Goal: Browse casually: Explore the website without a specific task or goal

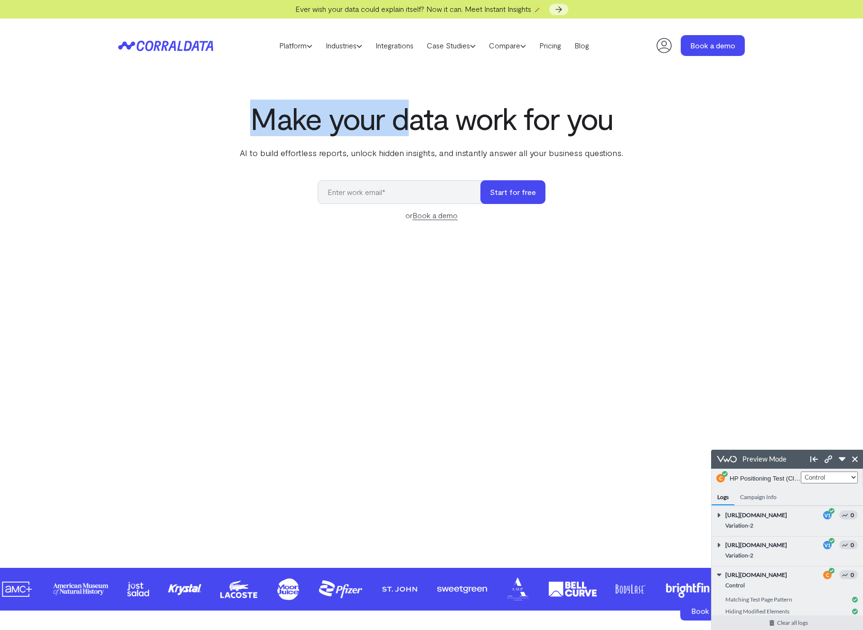
scroll to position [26, 0]
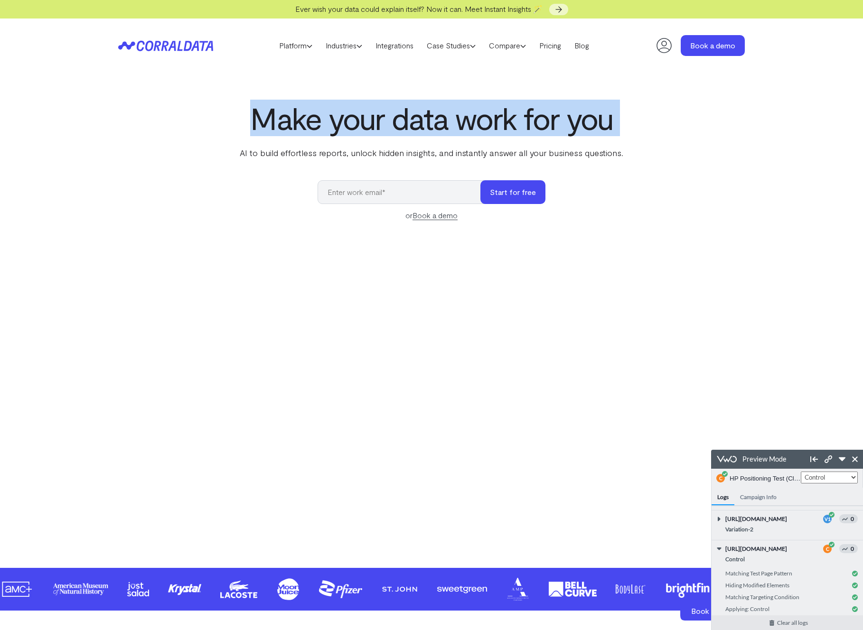
drag, startPoint x: 252, startPoint y: 121, endPoint x: 619, endPoint y: 136, distance: 367.2
click at [619, 136] on div "Make your data work for you AI to build effortless reports, unlock hidden insig…" at bounding box center [431, 130] width 387 height 58
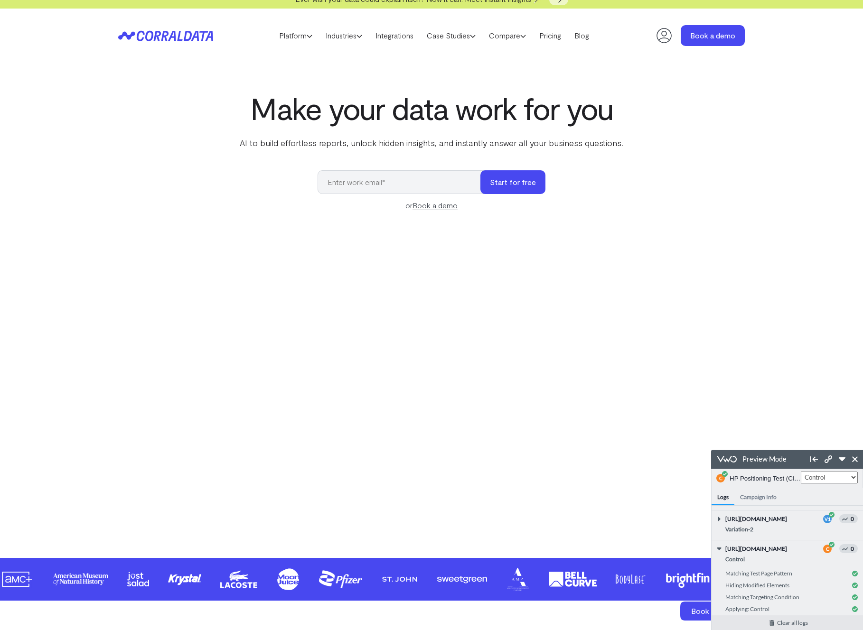
scroll to position [0, 0]
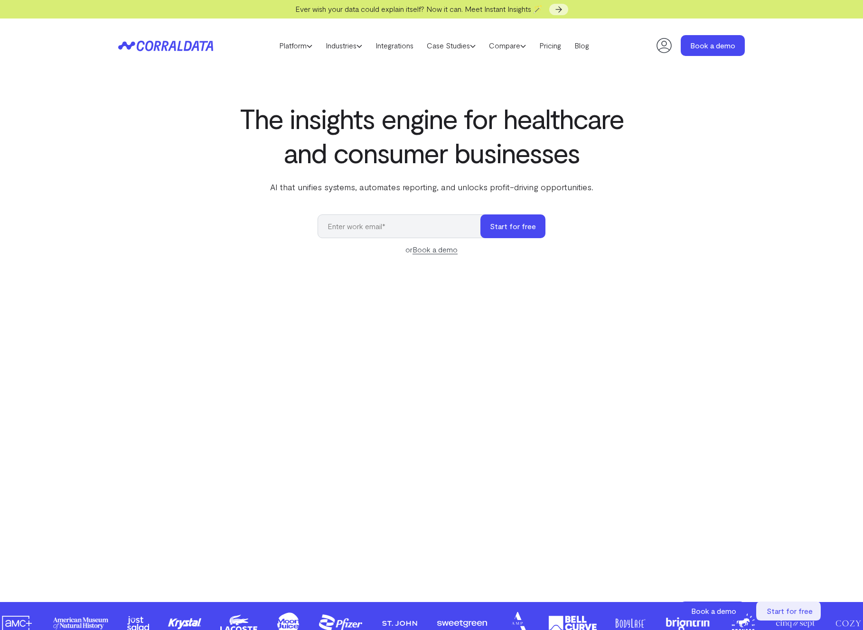
select select "2"
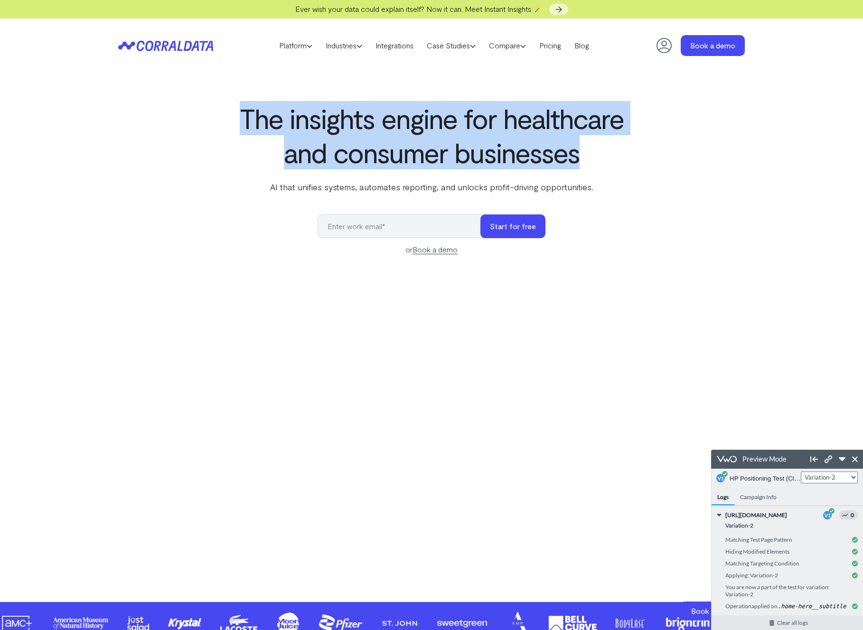
drag, startPoint x: 243, startPoint y: 121, endPoint x: 634, endPoint y: 160, distance: 392.6
click at [634, 160] on div "The insights engine for healthcare and consumer businesses AI that unifies syst…" at bounding box center [431, 330] width 683 height 458
